Goal: Transaction & Acquisition: Book appointment/travel/reservation

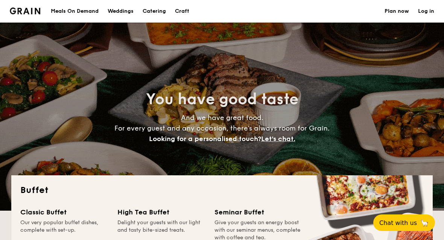
select select
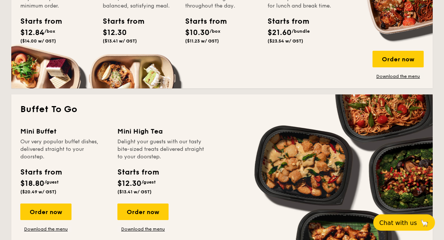
scroll to position [412, 0]
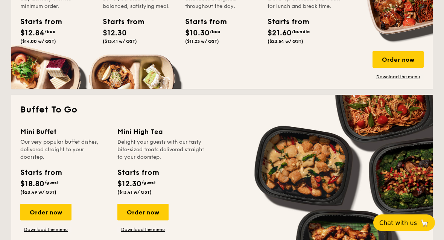
click at [56, 232] on link "Download the menu" at bounding box center [45, 229] width 51 height 6
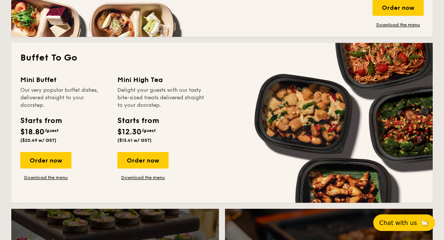
click at [57, 158] on div "Order now" at bounding box center [45, 160] width 51 height 17
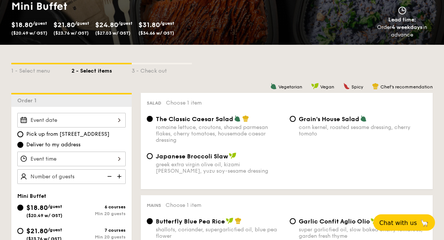
click at [115, 120] on div at bounding box center [71, 120] width 108 height 15
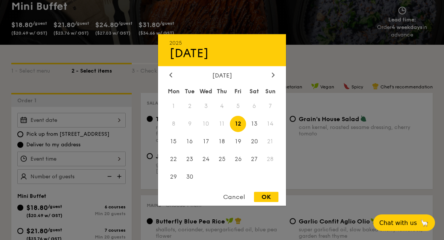
click at [254, 167] on span "27" at bounding box center [254, 159] width 16 height 16
click at [263, 202] on div "OK" at bounding box center [266, 197] width 24 height 10
type input "[DATE]"
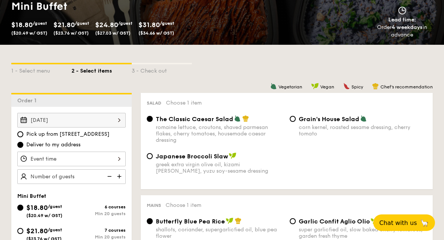
click at [113, 158] on div at bounding box center [71, 159] width 108 height 15
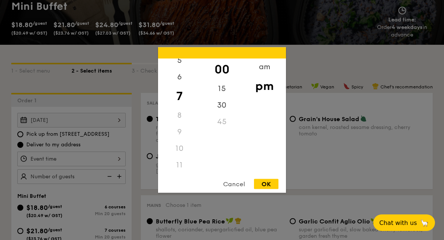
scroll to position [94, 0]
click at [181, 85] on div "6" at bounding box center [179, 77] width 42 height 17
click at [269, 189] on div "OK" at bounding box center [266, 184] width 24 height 10
type input "6:00PM"
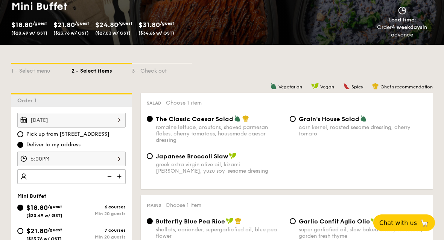
click at [121, 177] on img at bounding box center [119, 176] width 11 height 14
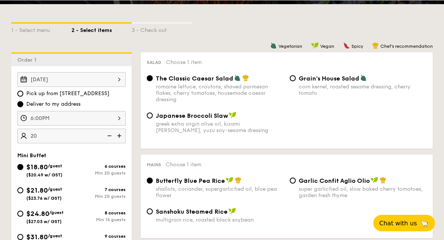
click at [94, 168] on div "6 courses" at bounding box center [98, 165] width 54 height 5
click at [23, 168] on input "$18.80 /guest ($20.49 w/ GST) 6 courses Min 20 guests" at bounding box center [20, 167] width 6 height 6
type input "20 guests"
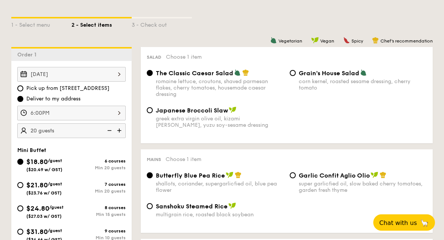
scroll to position [165, 0]
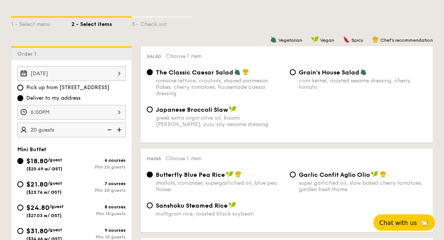
click at [20, 193] on div "$21.80 /guest ($23.76 w/ GST)" at bounding box center [44, 187] width 54 height 16
click at [20, 188] on input "$21.80 /guest ($23.76 w/ GST) 7 courses Min 20 guests" at bounding box center [20, 185] width 6 height 6
radio input "true"
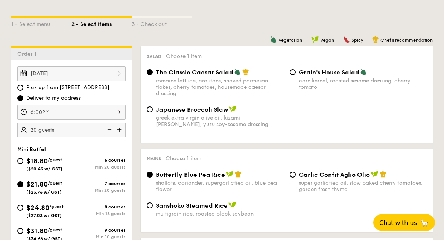
radio input "false"
radio input "true"
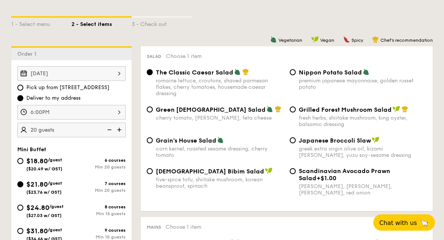
scroll to position [166, 0]
click at [20, 161] on input "$18.80 /guest ($20.49 w/ GST) 6 courses Min 20 guests" at bounding box center [20, 161] width 6 height 6
radio input "true"
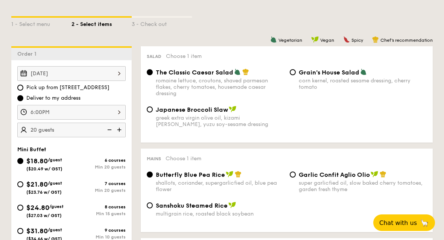
radio input "true"
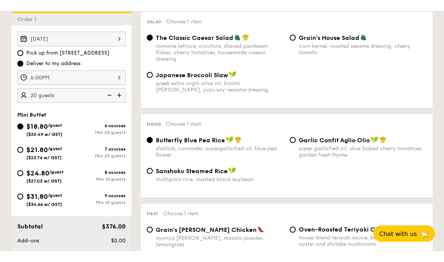
scroll to position [189, 0]
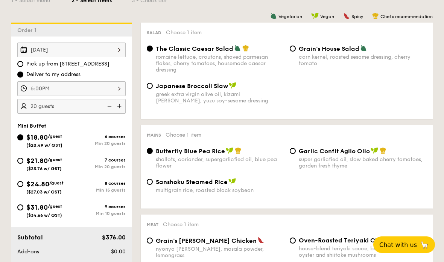
click at [292, 50] on input "Grain's House Salad corn kernel, roasted sesame dressing, cherry tomato" at bounding box center [292, 48] width 6 height 6
radio input "true"
click at [149, 185] on input "Sanshoku Steamed Rice multigrain rice, roasted black soybean" at bounding box center [150, 182] width 6 height 6
radio input "true"
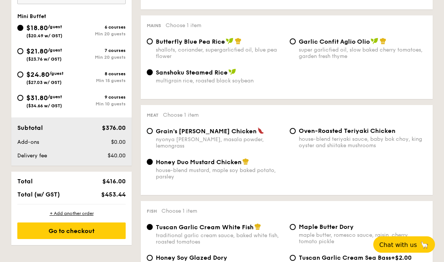
scroll to position [302, 0]
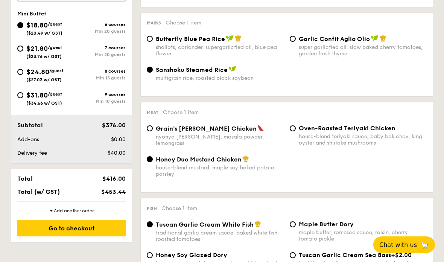
click at [152, 131] on input "Grain's [PERSON_NAME] Chicken nyonya [PERSON_NAME], masala powder, lemongrass" at bounding box center [150, 128] width 6 height 6
radio input "true"
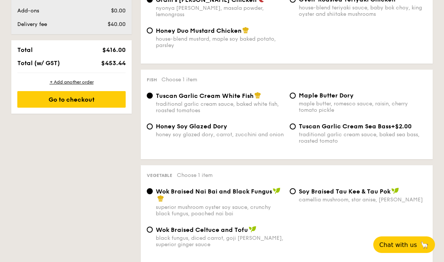
scroll to position [432, 0]
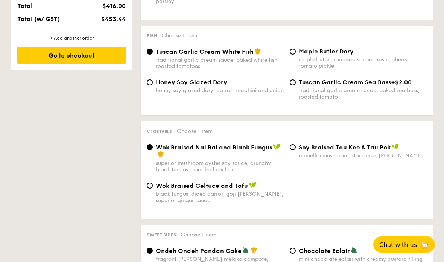
scroll to position [491, 0]
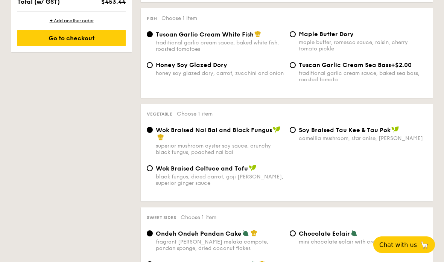
click at [154, 176] on div "Wok Braised Celtuce and Tofu black fungus, diced carrot, goji [PERSON_NAME], su…" at bounding box center [215, 175] width 143 height 22
click at [159, 172] on span "Wok Braised Celtuce and Tofu" at bounding box center [202, 168] width 92 height 7
click at [153, 171] on input "Wok Braised Celtuce and Tofu black fungus, diced carrot, goji [PERSON_NAME], su…" at bounding box center [150, 168] width 6 height 6
radio input "true"
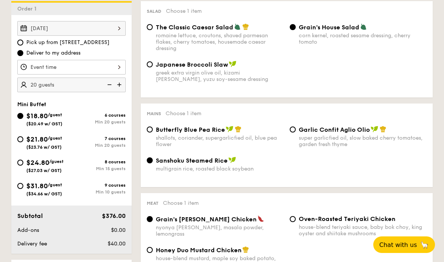
scroll to position [244, 0]
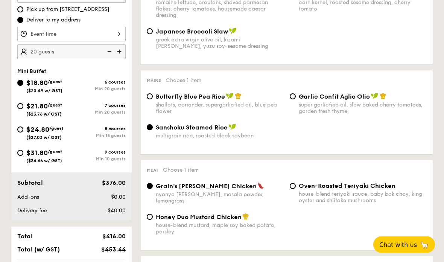
click at [23, 108] on input "$21.80 /guest ($23.76 w/ GST) 7 courses Min 20 guests" at bounding box center [20, 106] width 6 height 6
radio input "true"
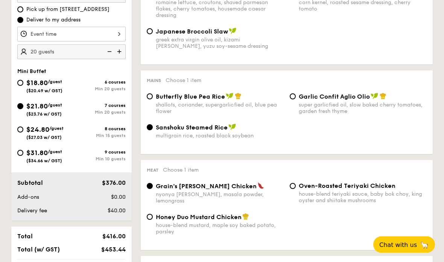
radio input "true"
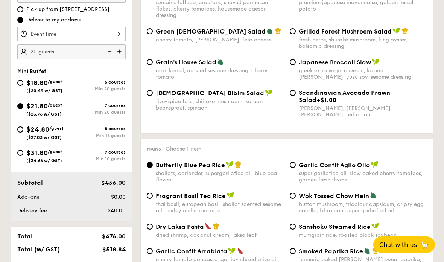
click at [22, 82] on input "$18.80 /guest ($20.49 w/ GST) 6 courses Min 20 guests" at bounding box center [20, 83] width 6 height 6
radio input "true"
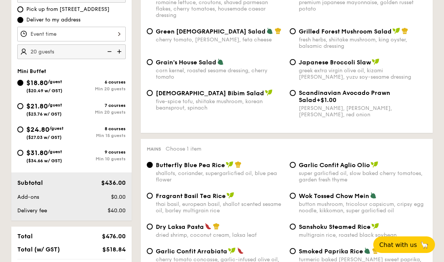
radio input "true"
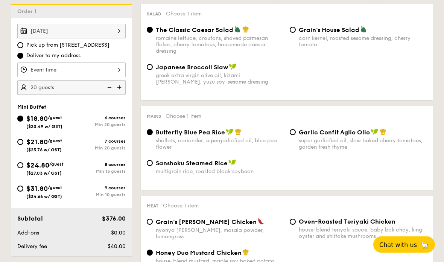
scroll to position [209, 0]
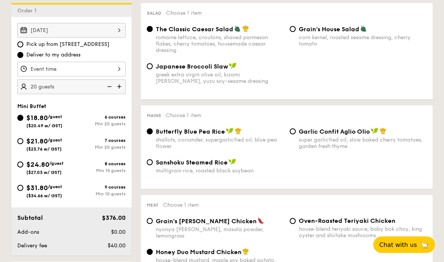
click at [147, 165] on input "Sanshoku Steamed Rice multigrain rice, roasted black soybean" at bounding box center [150, 162] width 6 height 6
radio input "true"
click at [152, 224] on input "Grain's [PERSON_NAME] Chicken nyonya [PERSON_NAME], masala powder, lemongrass" at bounding box center [150, 221] width 6 height 6
radio input "true"
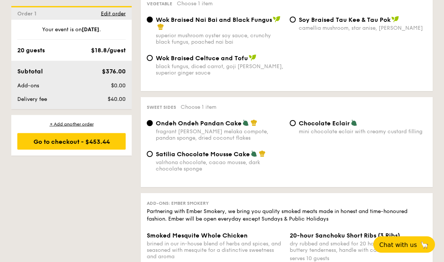
scroll to position [601, 0]
